Goal: Transaction & Acquisition: Purchase product/service

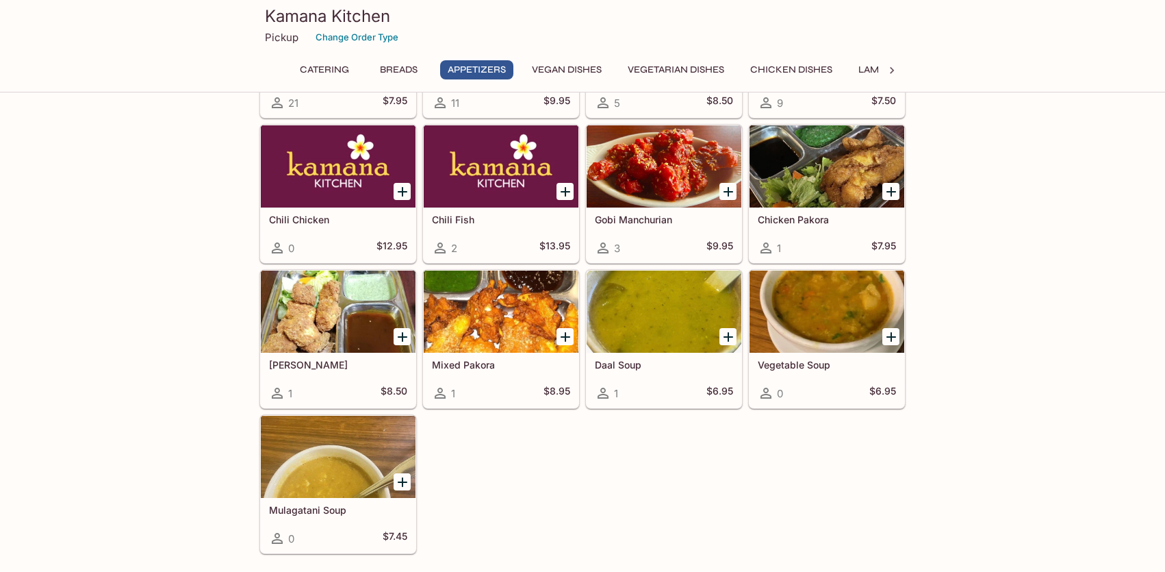
scroll to position [1095, 0]
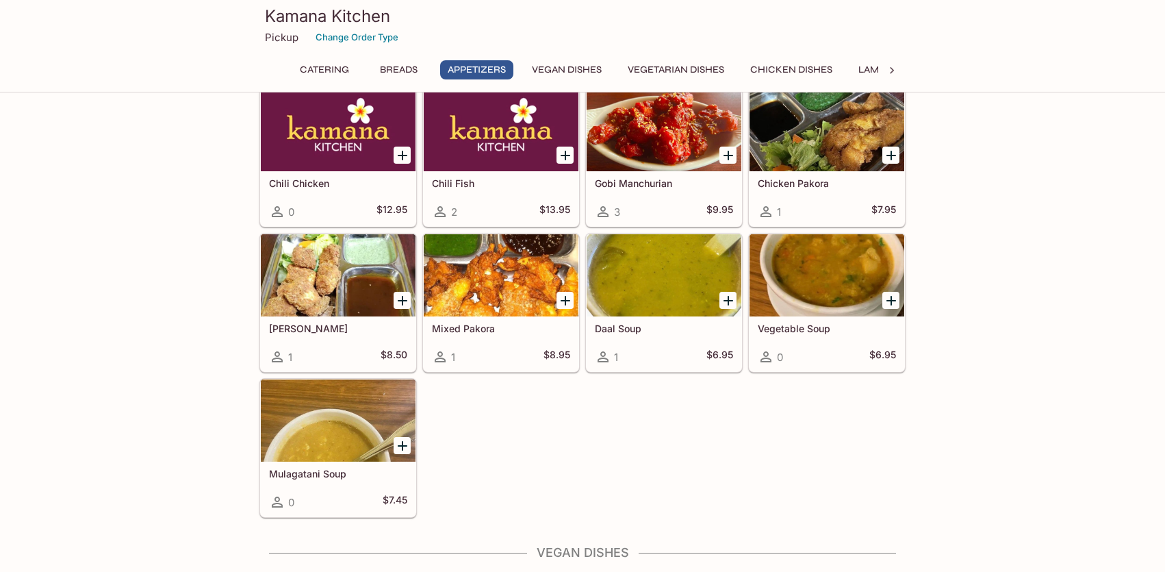
click at [657, 64] on button "Vegetarian Dishes" at bounding box center [676, 69] width 112 height 19
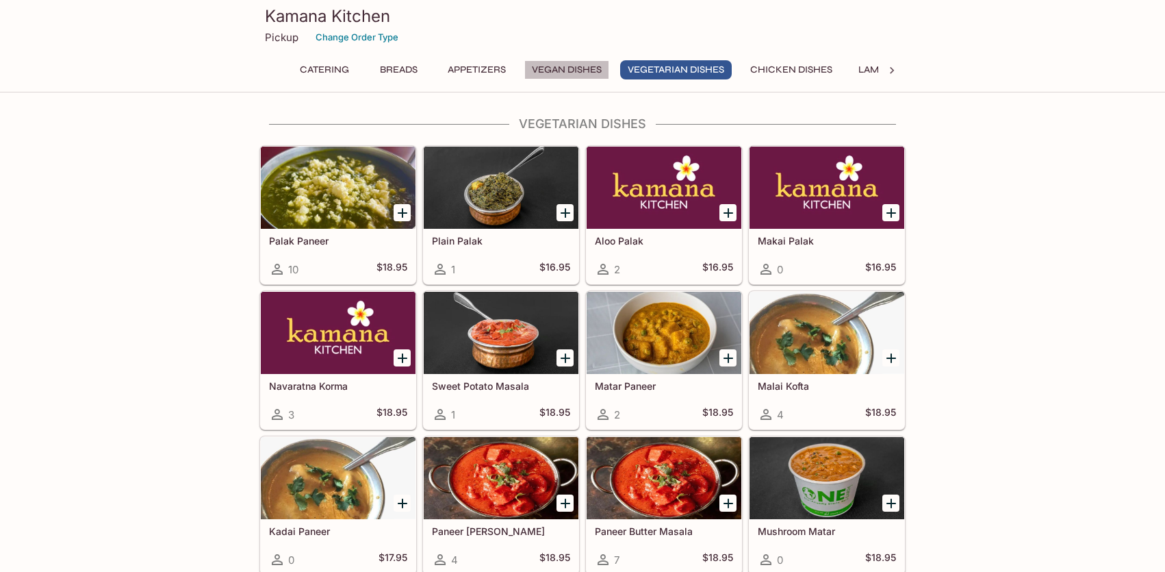
click at [600, 71] on button "Vegan Dishes" at bounding box center [566, 69] width 85 height 19
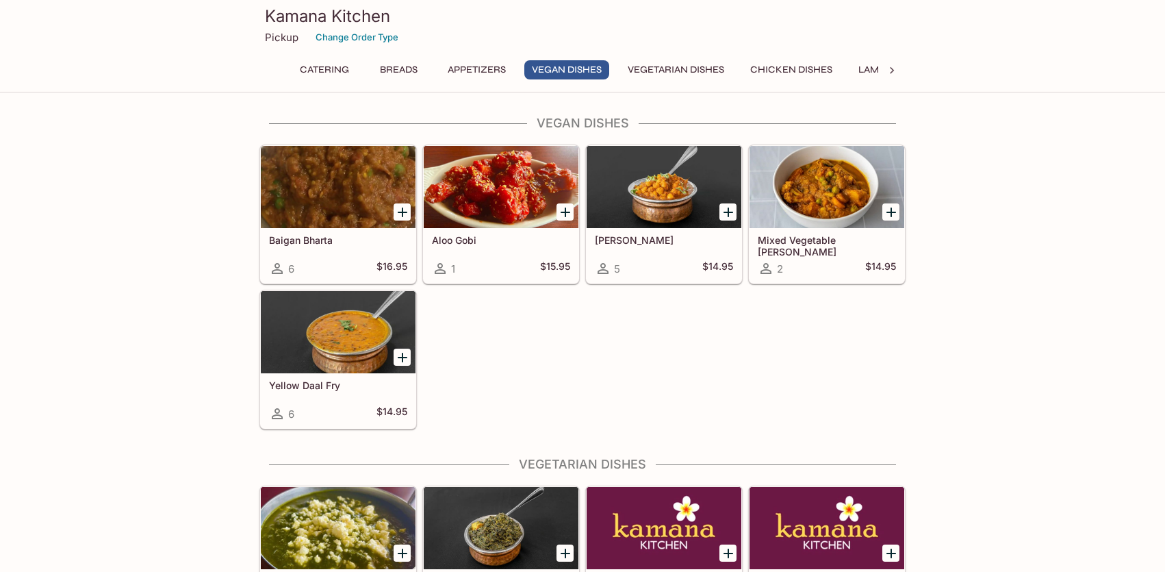
scroll to position [1524, 0]
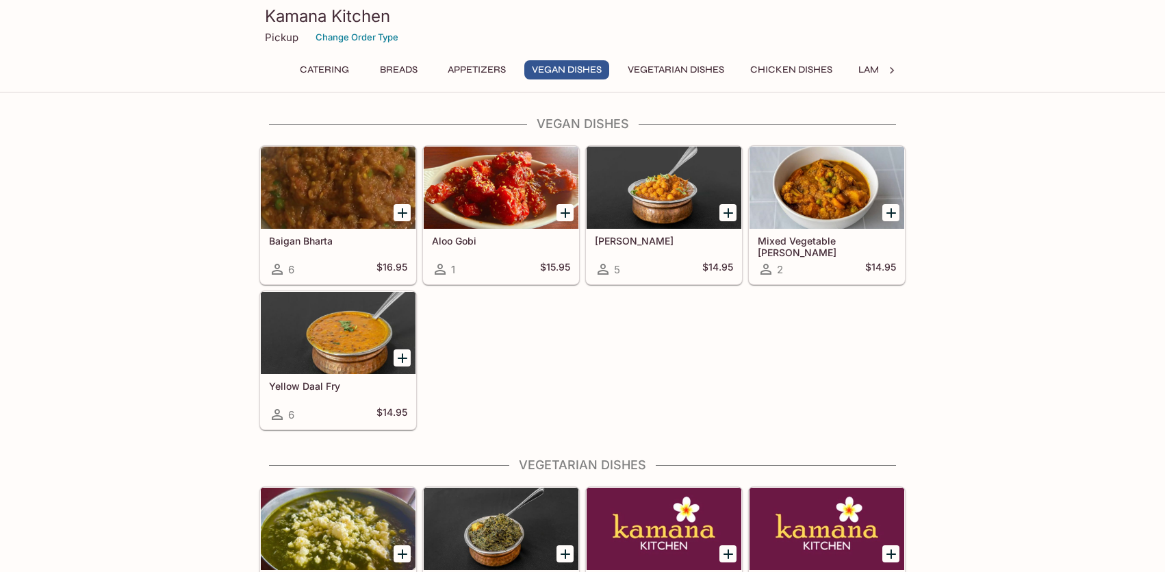
click at [669, 58] on div "Kamana Kitchen Pickup Change Order Type Catering Breads Appetizers Vegan Dishes…" at bounding box center [582, 44] width 657 height 88
click at [660, 68] on button "Vegetarian Dishes" at bounding box center [676, 69] width 112 height 19
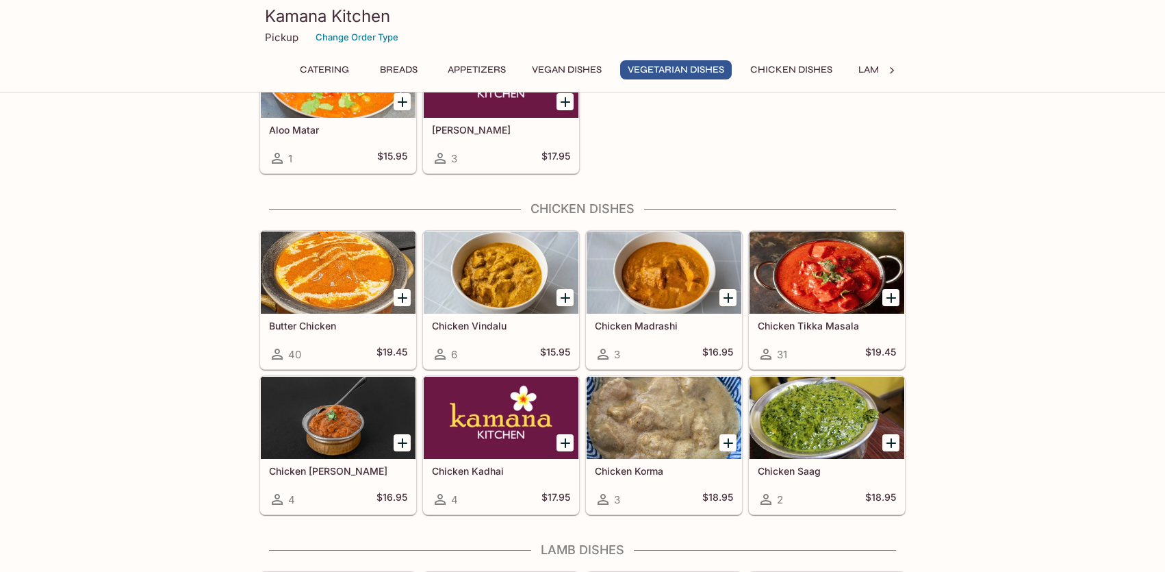
scroll to position [2412, 0]
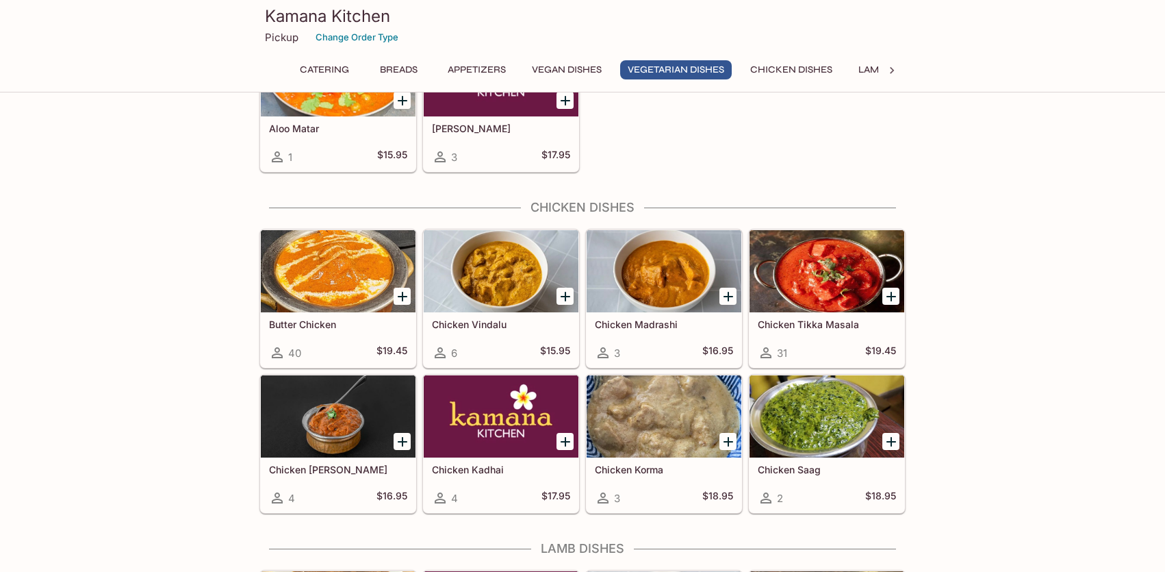
click at [829, 273] on div at bounding box center [826, 271] width 155 height 82
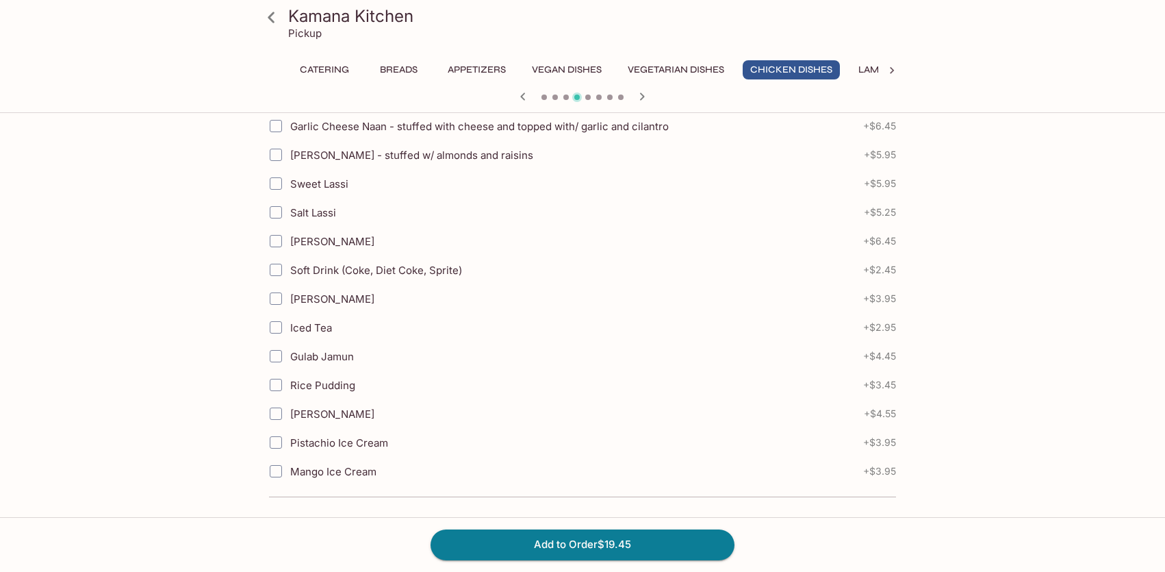
scroll to position [430, 0]
click at [895, 75] on icon at bounding box center [892, 71] width 14 height 14
click at [899, 66] on div at bounding box center [891, 70] width 27 height 21
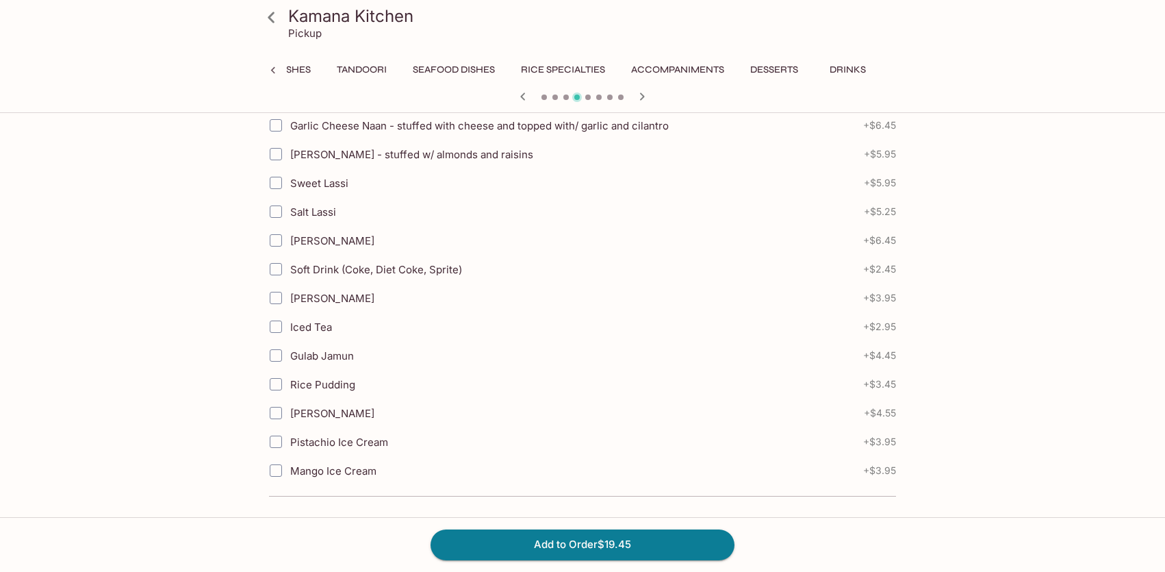
click at [274, 14] on icon at bounding box center [271, 17] width 24 height 24
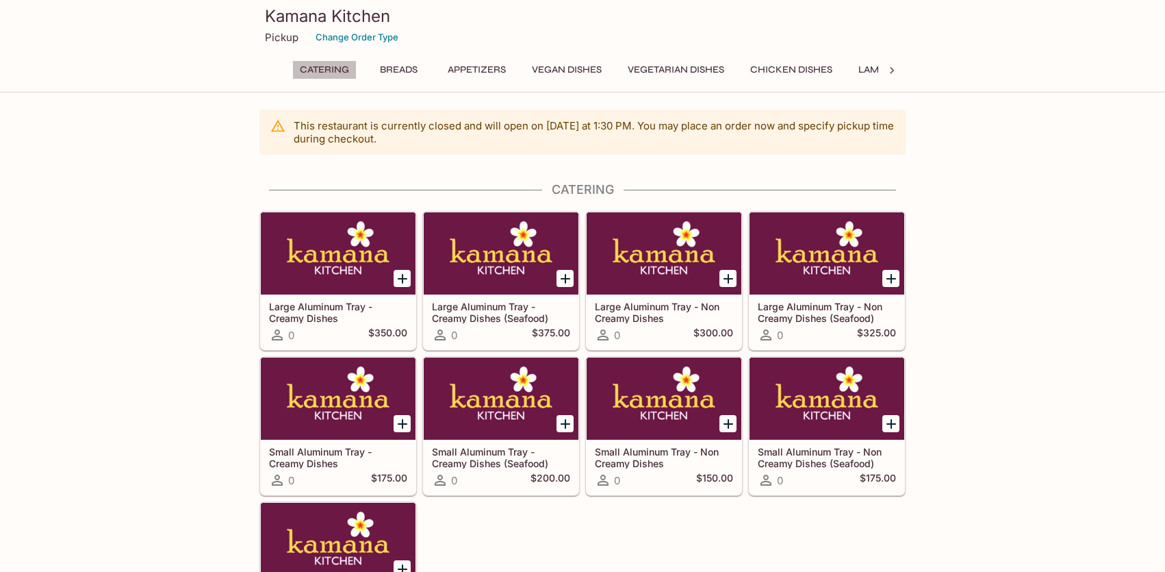
click at [316, 62] on button "Catering" at bounding box center [324, 69] width 64 height 19
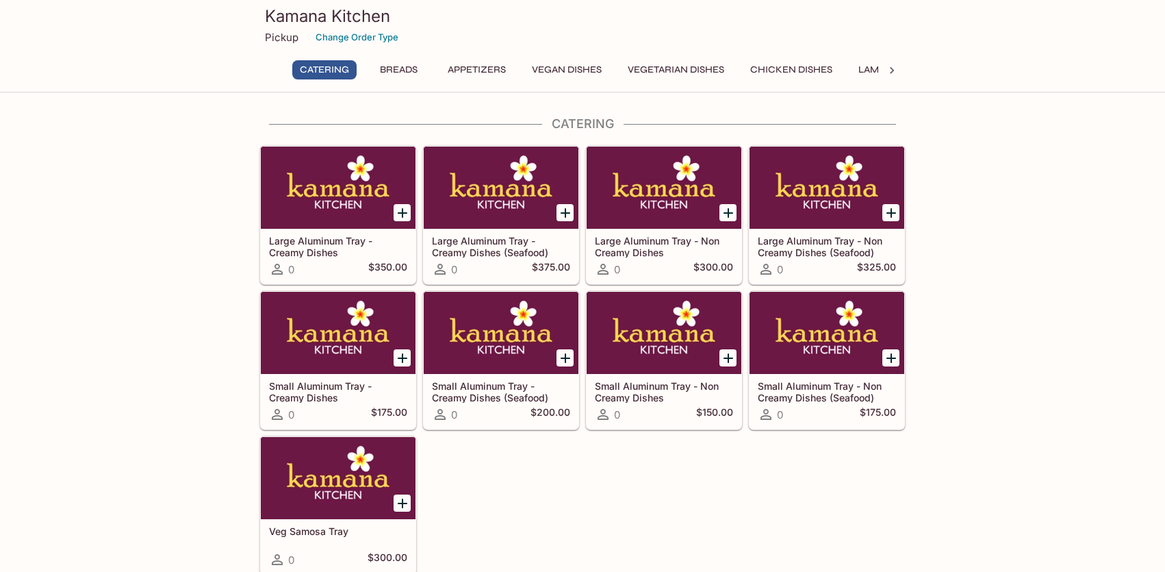
click at [410, 65] on button "Breads" at bounding box center [399, 69] width 62 height 19
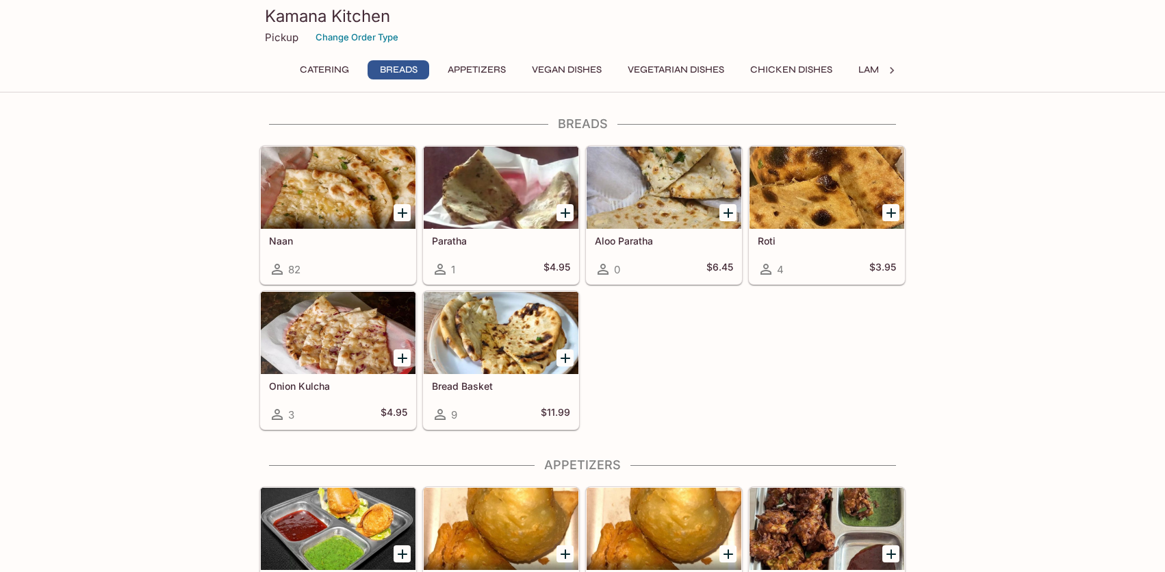
click at [488, 77] on button "Appetizers" at bounding box center [476, 69] width 73 height 19
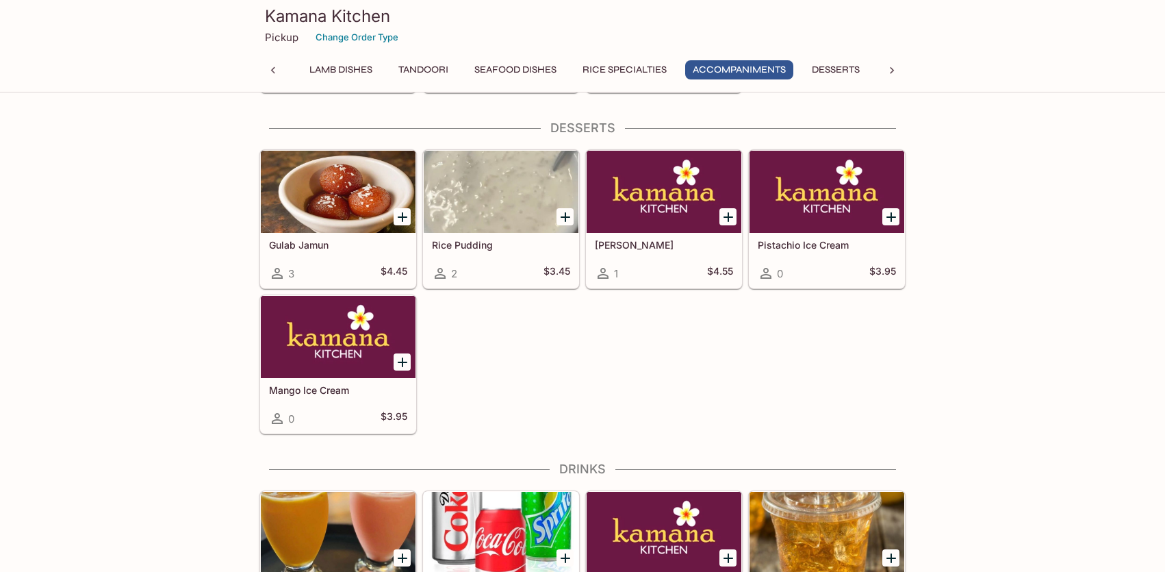
scroll to position [4313, 0]
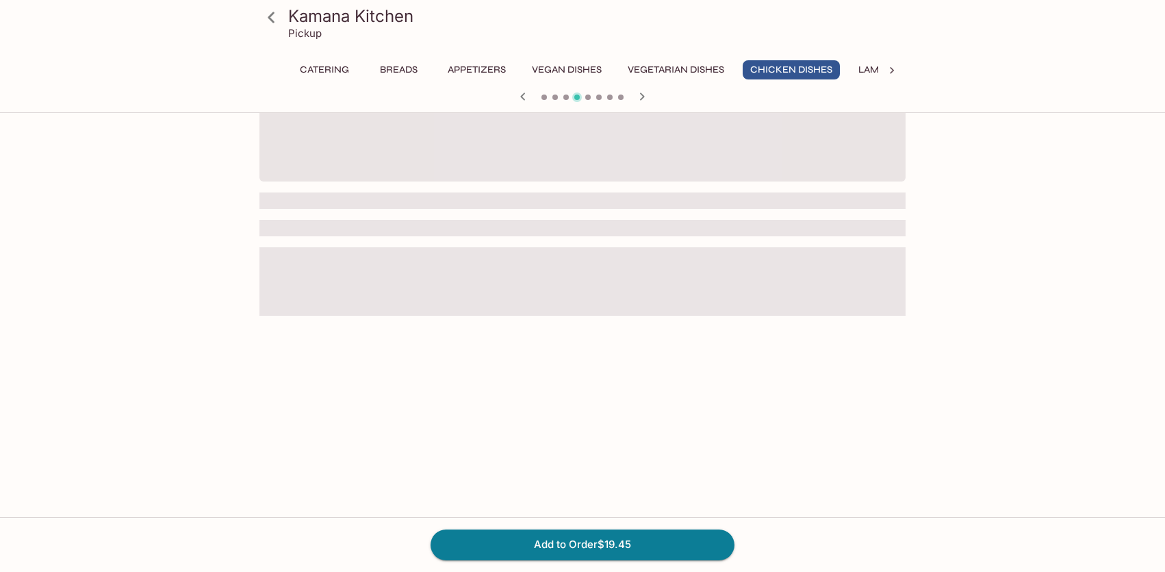
scroll to position [118, 0]
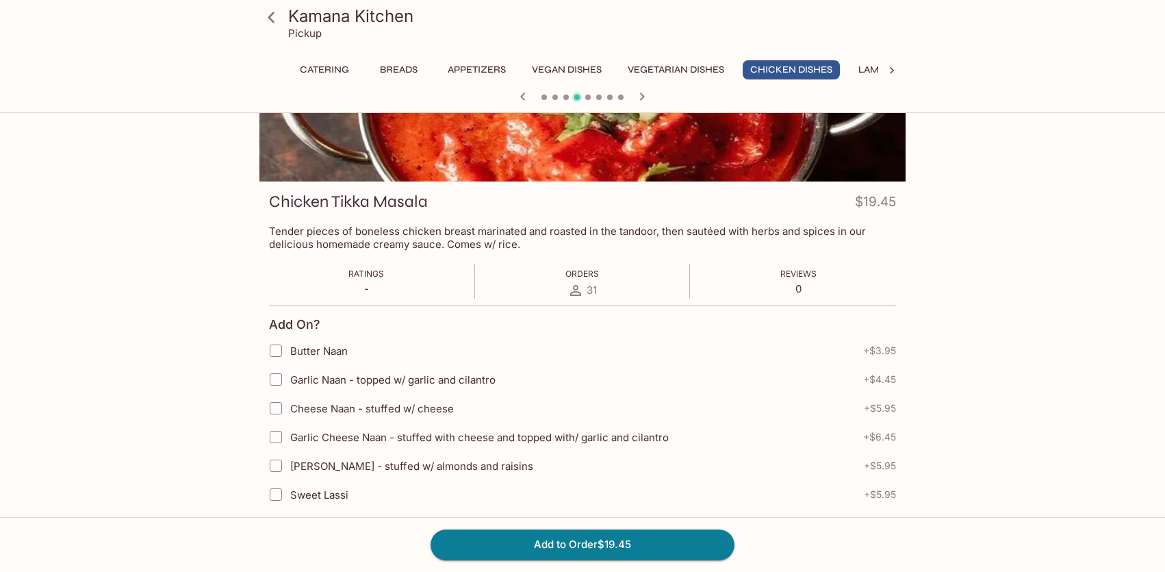
scroll to position [421, 0]
